Goal: Information Seeking & Learning: Learn about a topic

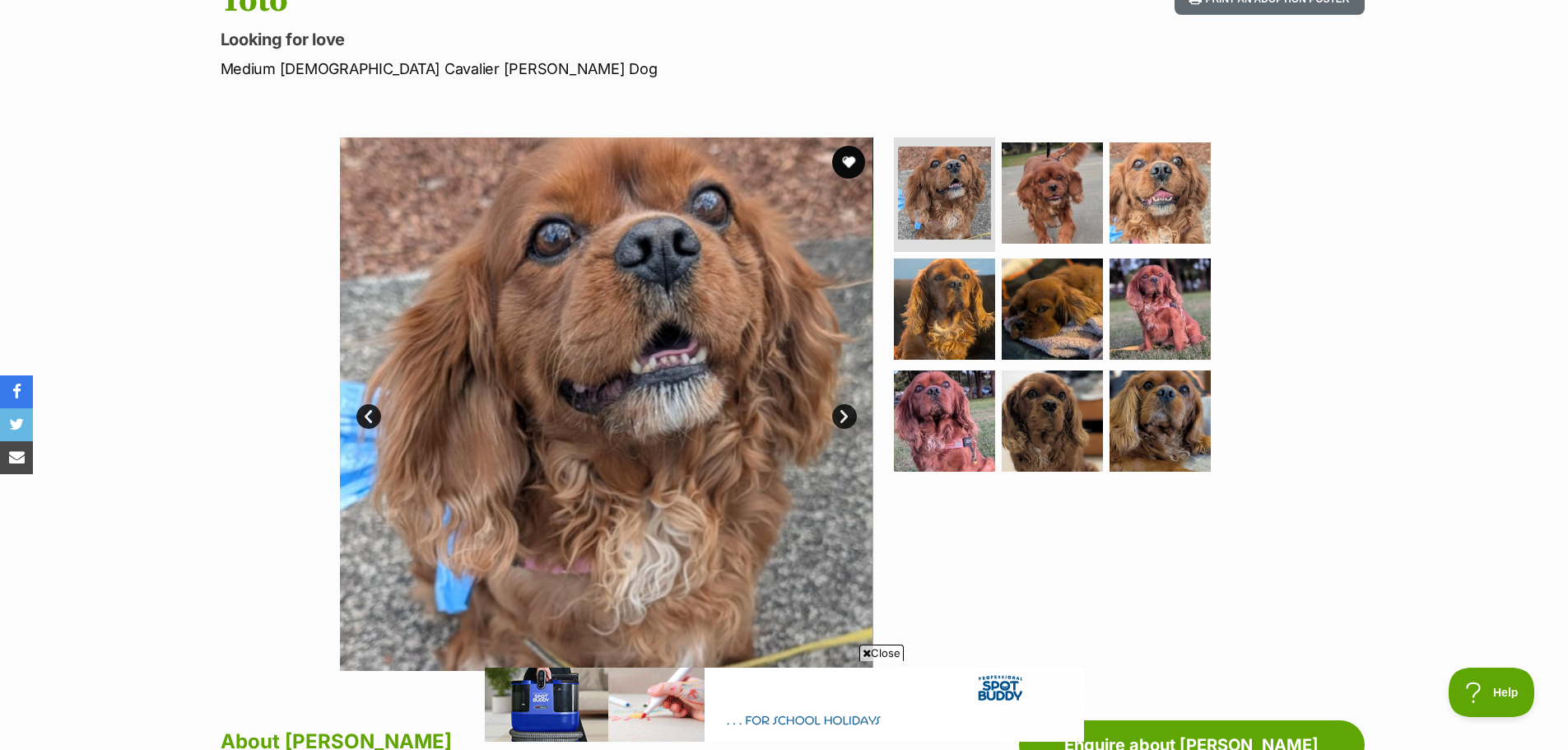
scroll to position [164, 0]
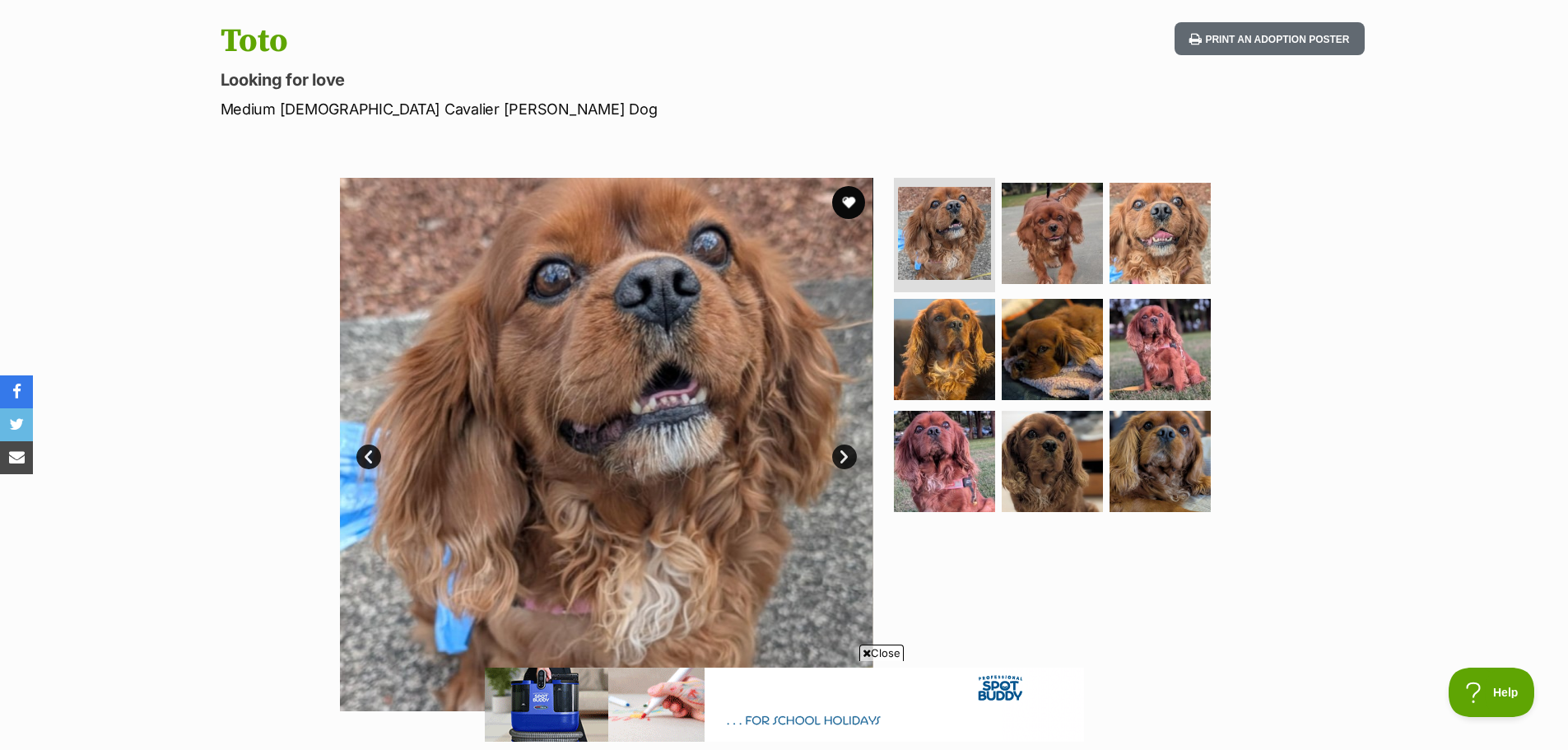
click at [844, 457] on link "Next" at bounding box center [843, 456] width 25 height 25
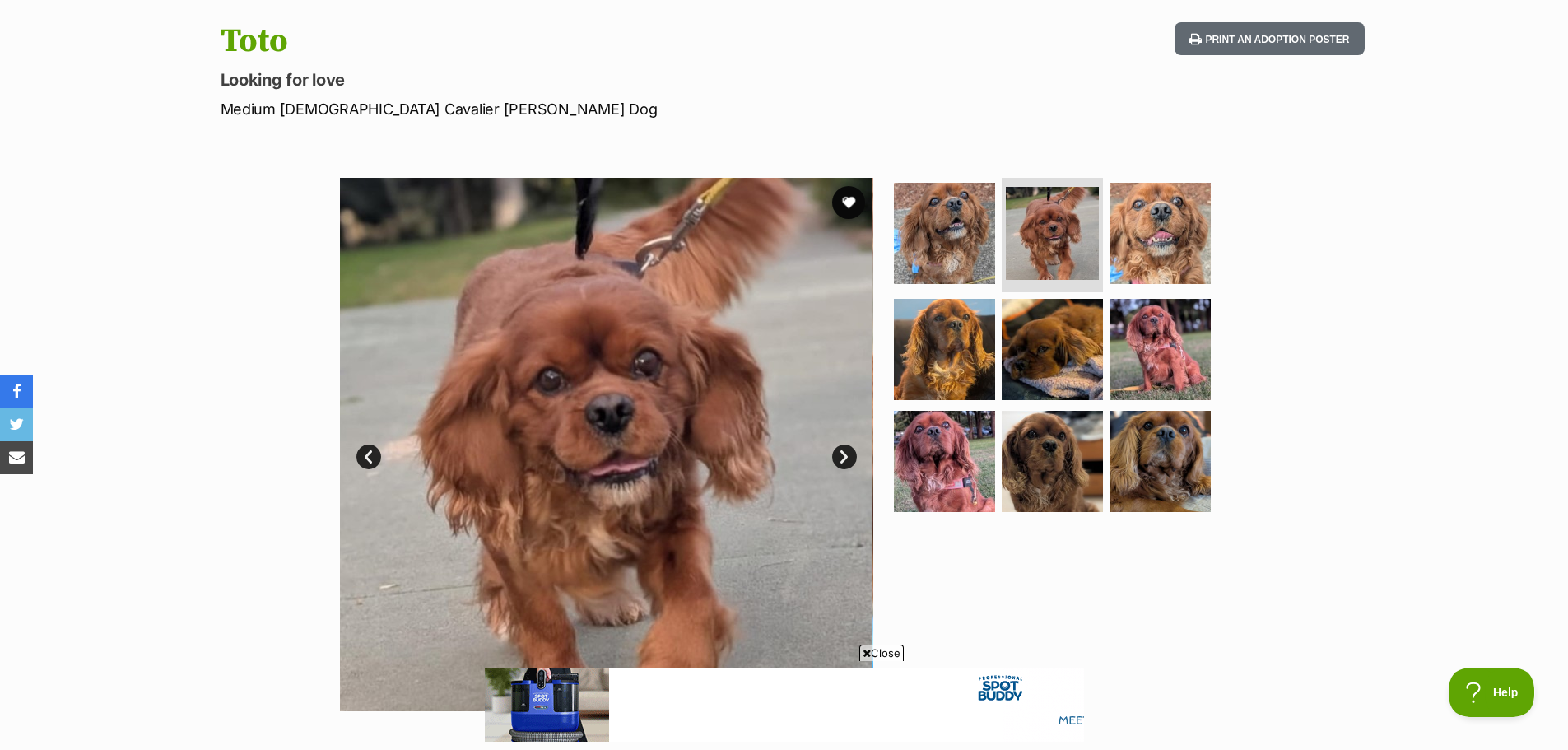
click at [844, 457] on link "Next" at bounding box center [843, 456] width 25 height 25
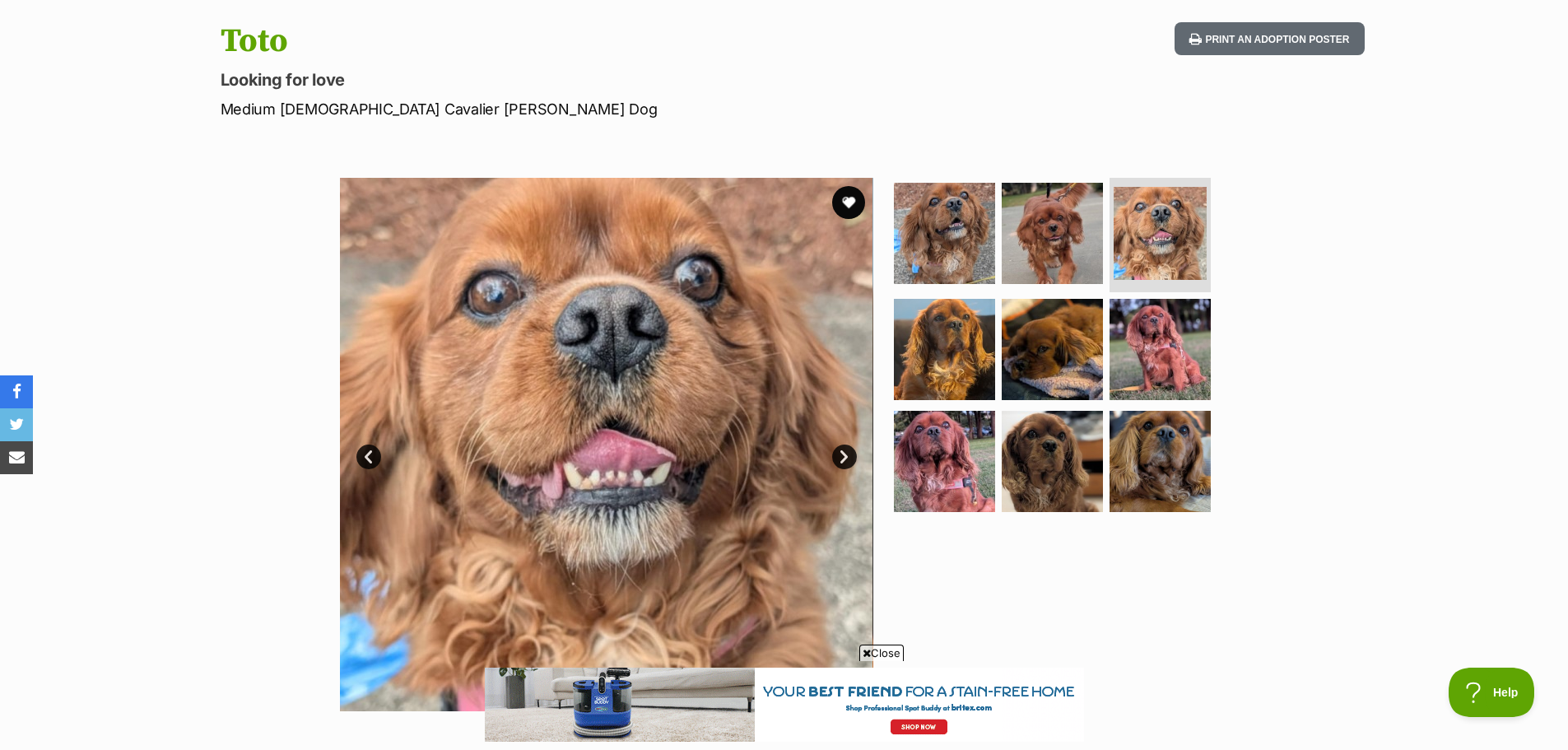
click at [845, 454] on link "Next" at bounding box center [843, 456] width 25 height 25
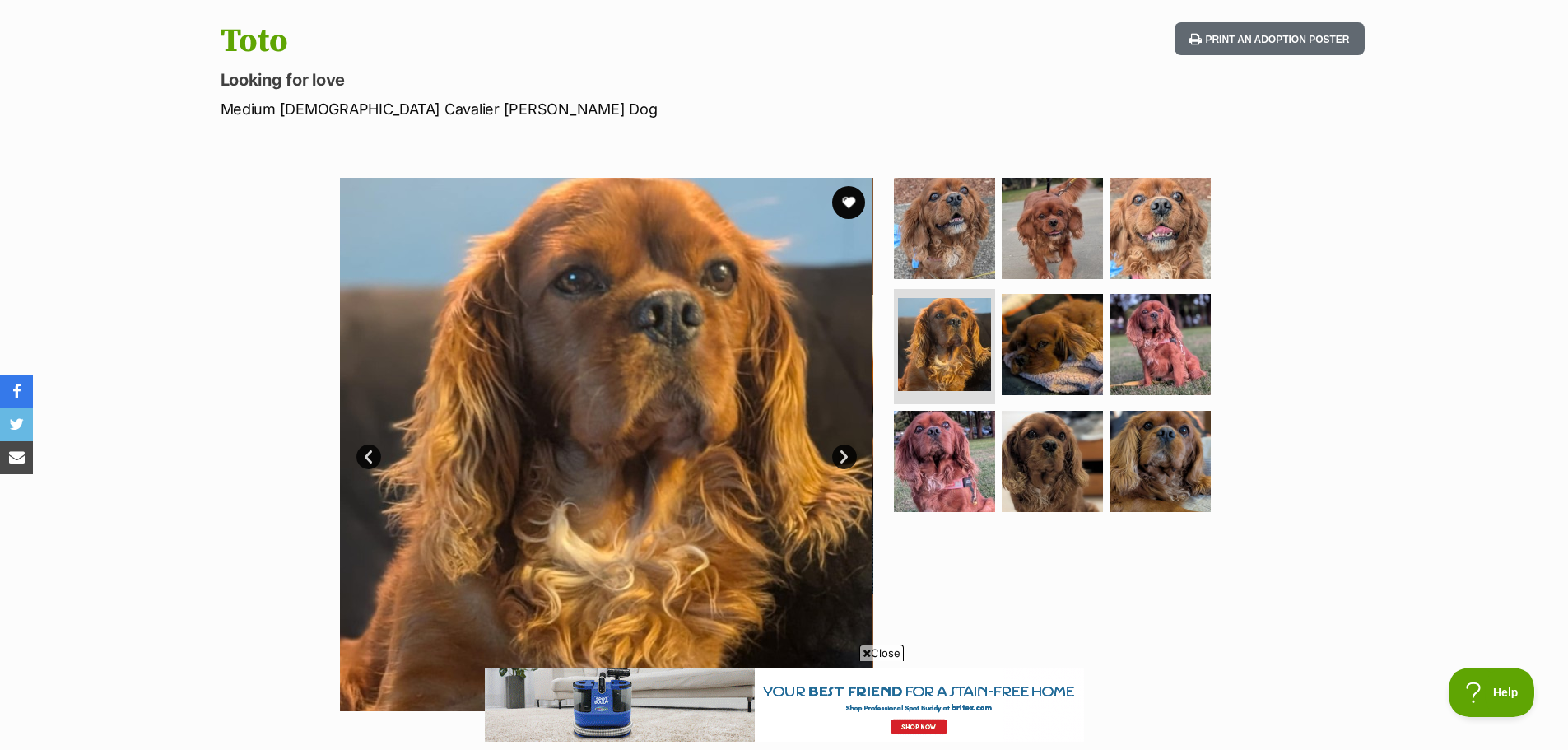
click at [845, 454] on link "Next" at bounding box center [843, 456] width 25 height 25
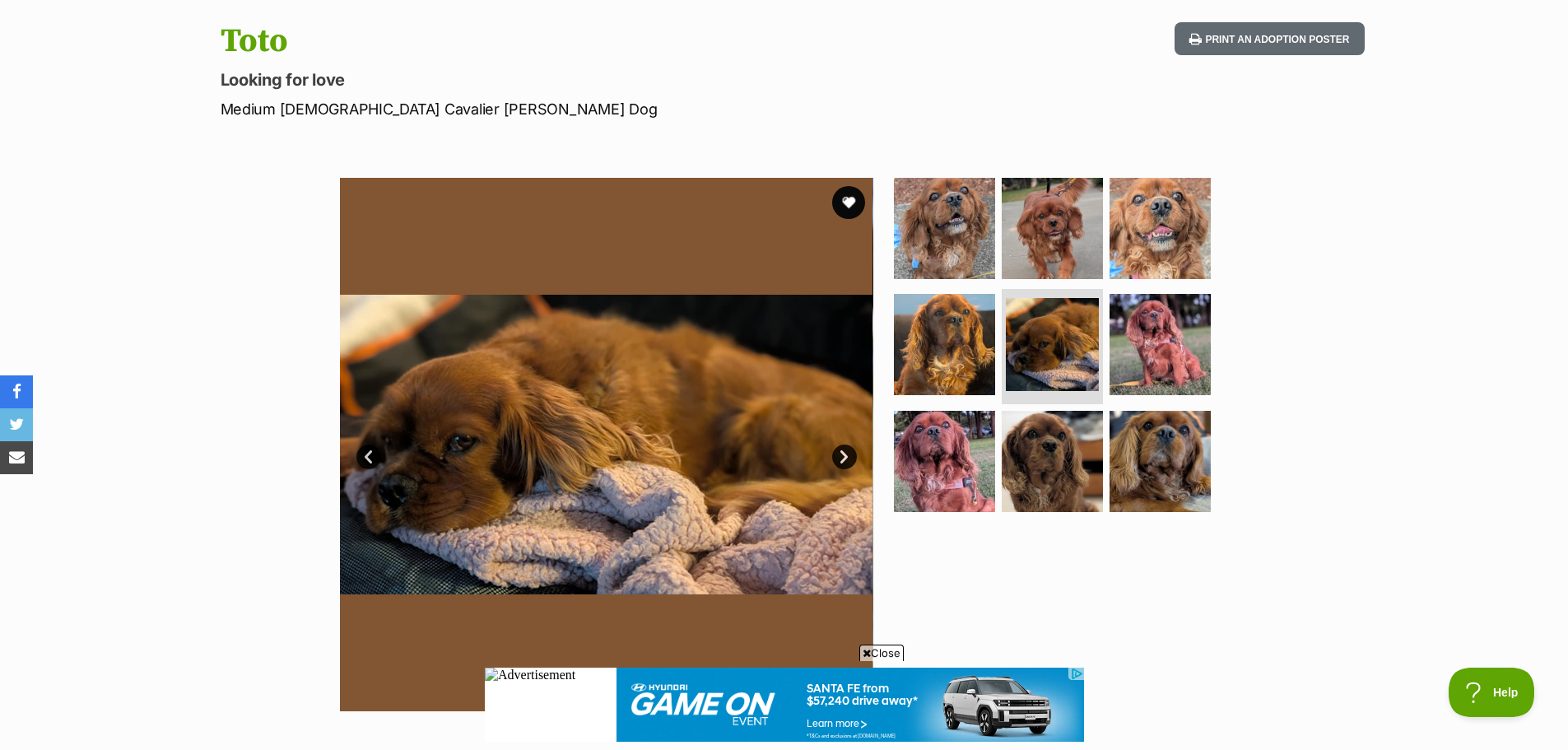
click at [842, 455] on link "Next" at bounding box center [843, 456] width 25 height 25
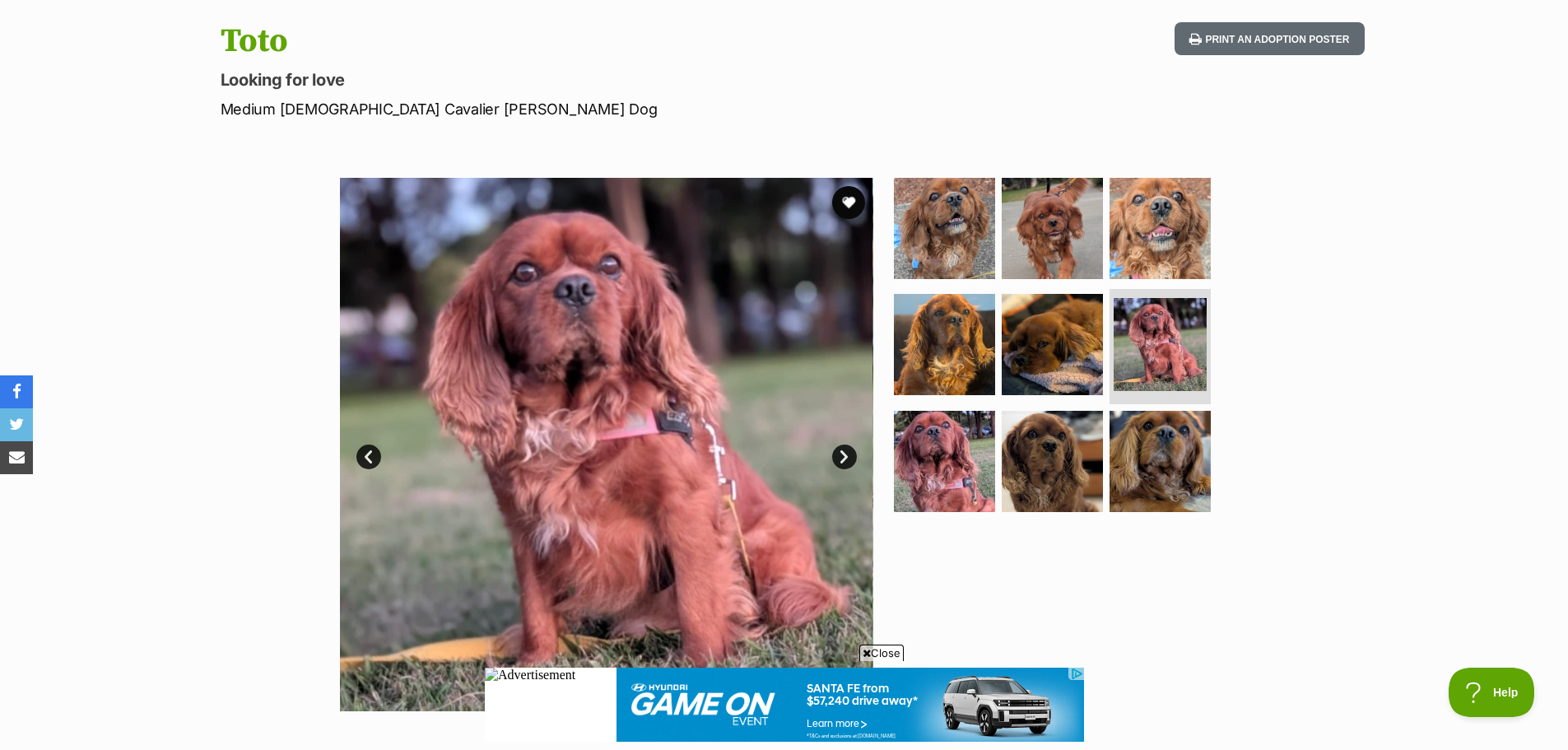
click at [842, 455] on link "Next" at bounding box center [843, 456] width 25 height 25
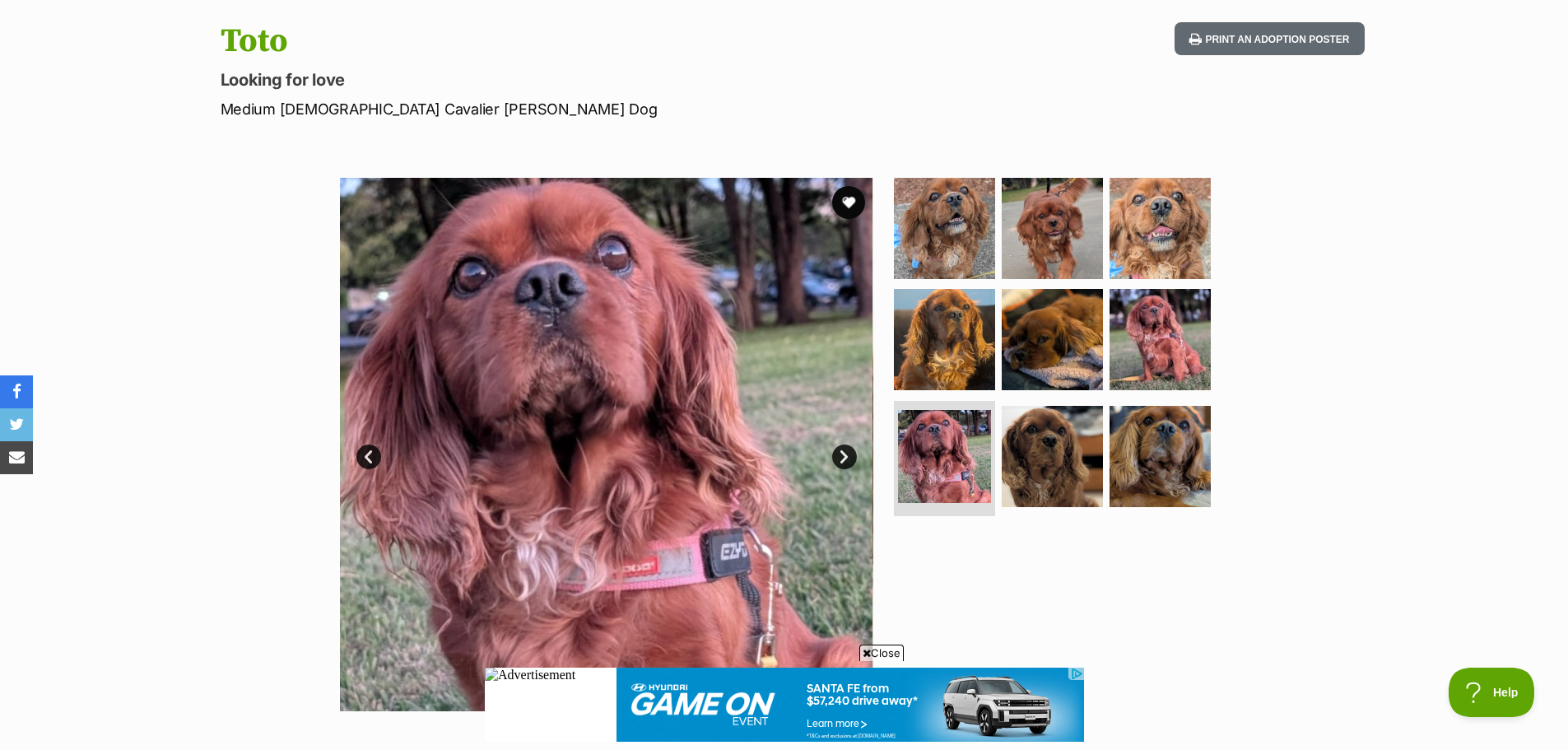
click at [842, 455] on link "Next" at bounding box center [843, 456] width 25 height 25
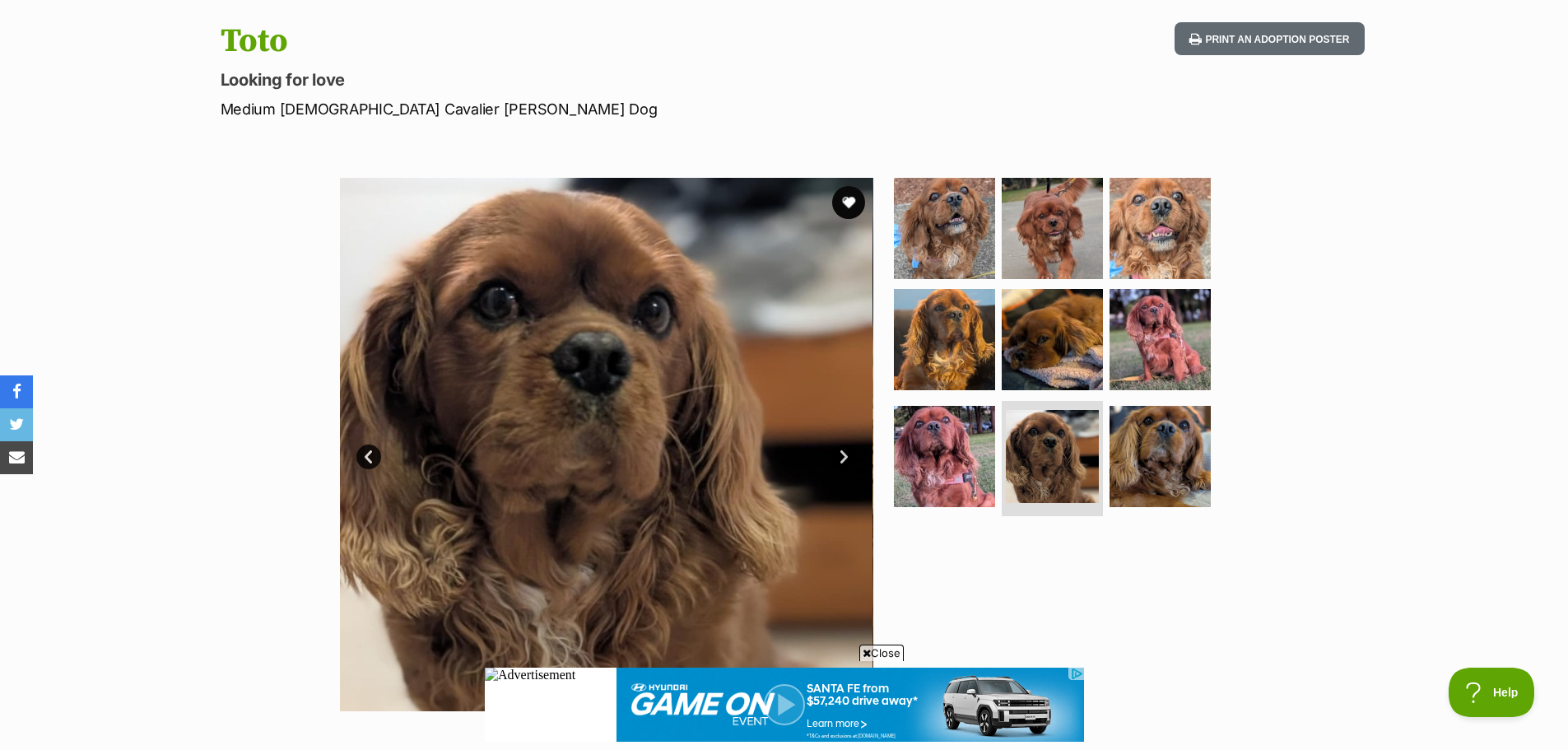
click at [361, 451] on link "Prev" at bounding box center [368, 456] width 25 height 25
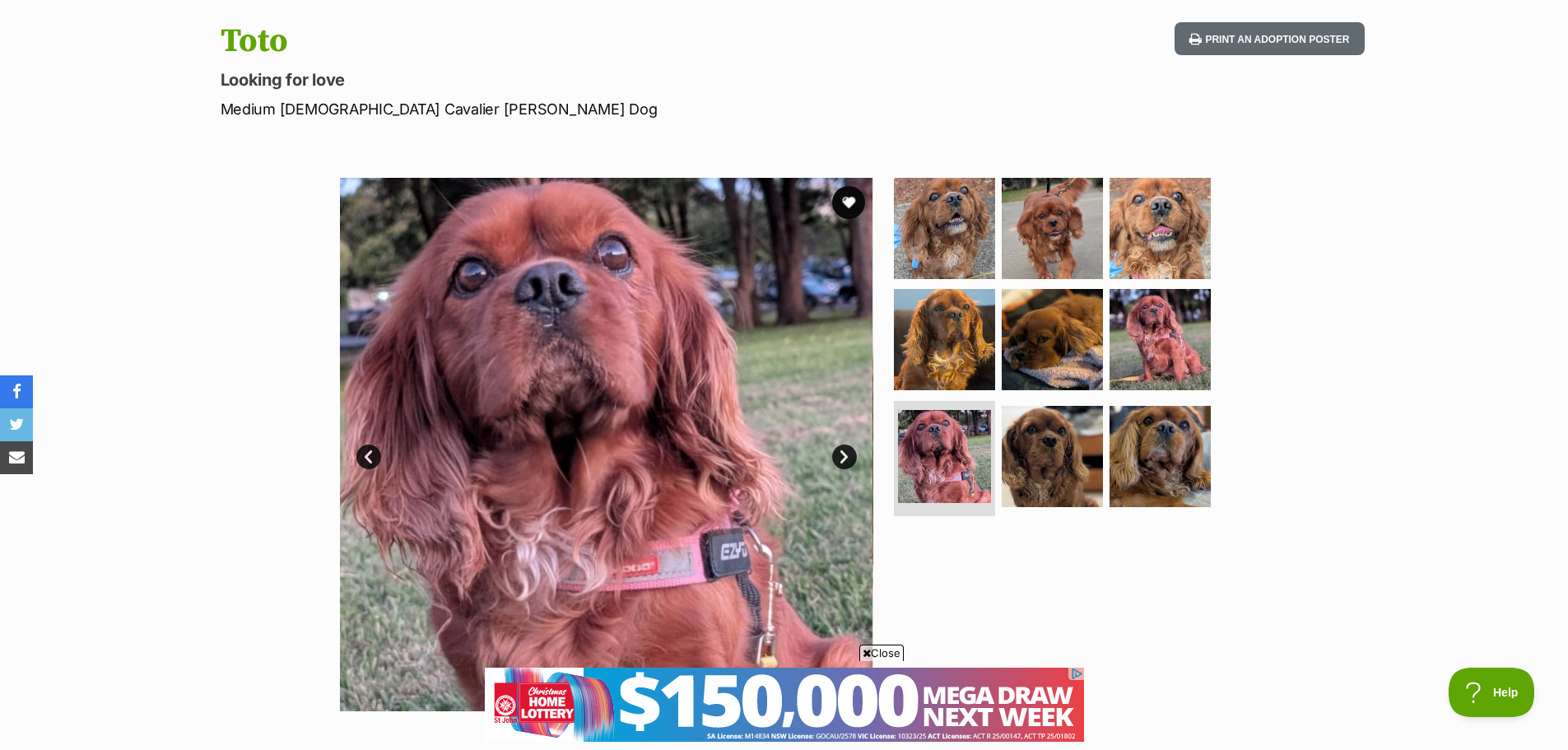
scroll to position [0, 0]
click at [842, 451] on link "Next" at bounding box center [843, 456] width 25 height 25
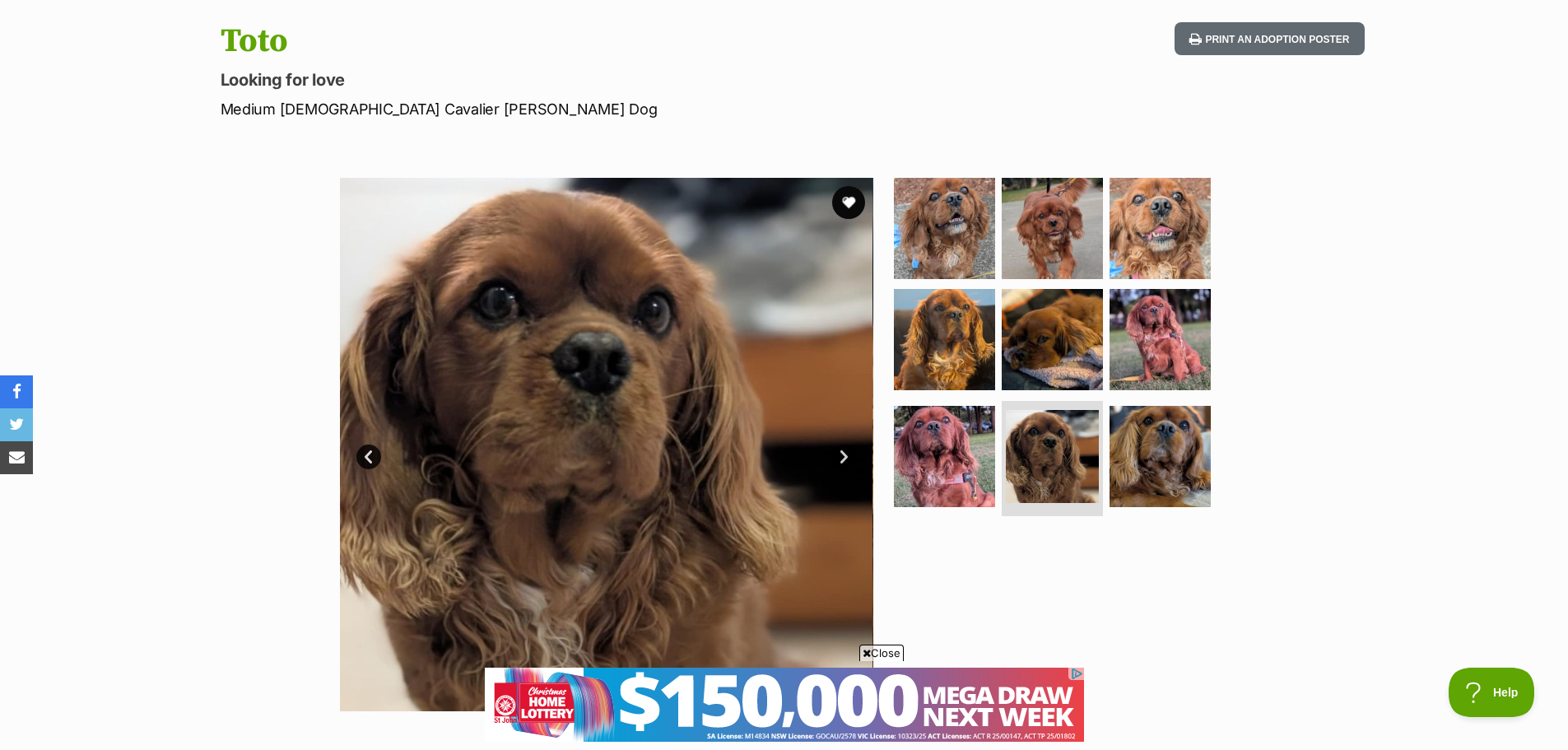
click at [842, 451] on link "Next" at bounding box center [843, 456] width 25 height 25
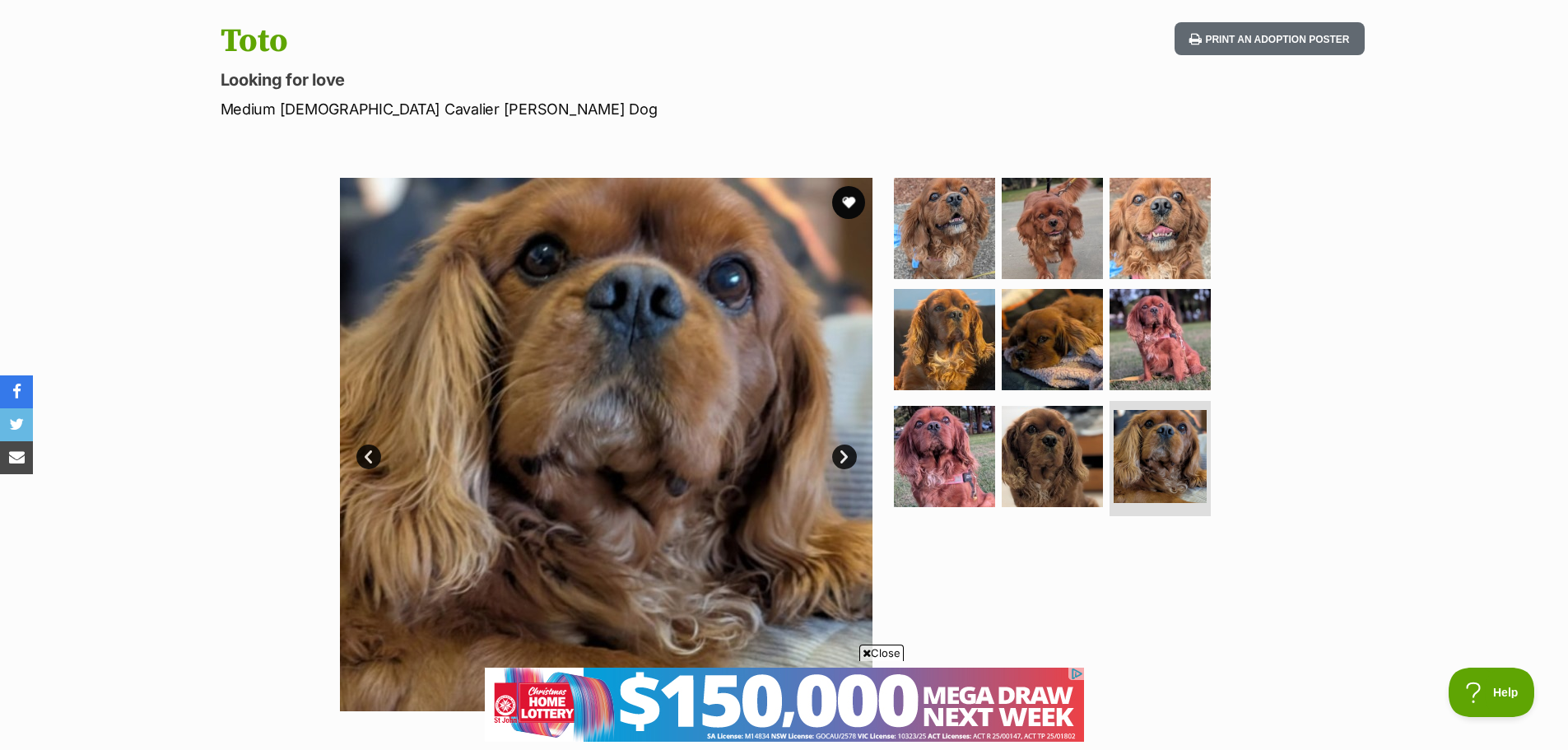
click at [842, 451] on link "Next" at bounding box center [843, 456] width 25 height 25
